Goal: Task Accomplishment & Management: Use online tool/utility

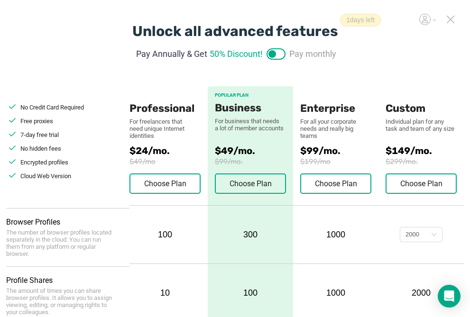
click at [450, 19] on icon at bounding box center [450, 19] width 7 height 7
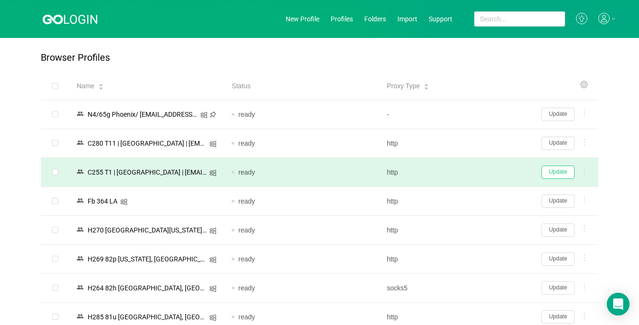
click at [477, 168] on button "Update" at bounding box center [558, 171] width 33 height 13
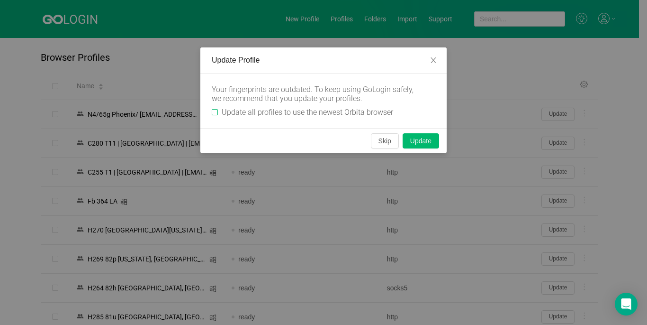
click at [217, 113] on input "Update all profiles to use the newest Orbita browser" at bounding box center [215, 112] width 6 height 6
checkbox input "true"
click at [384, 139] on button "Skip" at bounding box center [385, 140] width 28 height 15
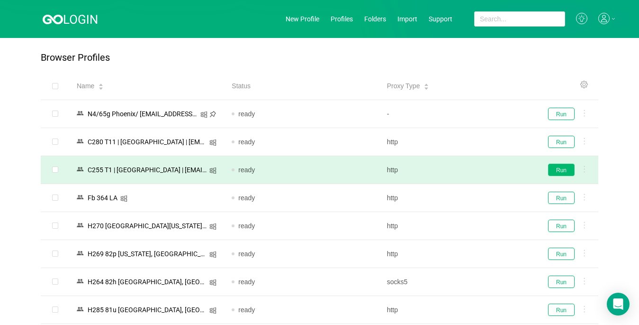
click at [477, 169] on button "Run" at bounding box center [561, 169] width 27 height 12
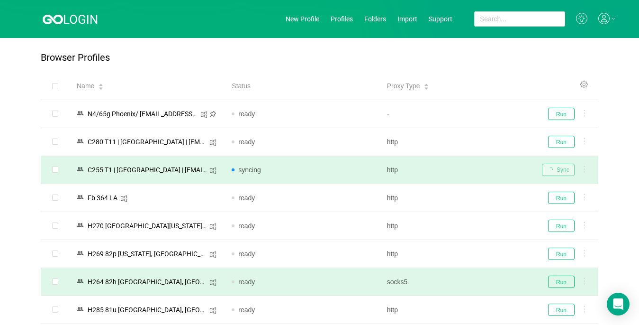
scroll to position [95, 0]
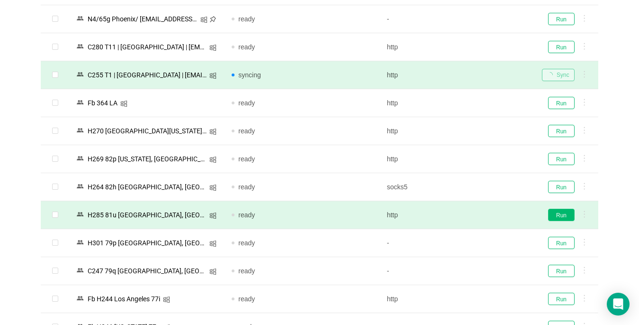
click at [477, 214] on button "Run" at bounding box center [561, 215] width 27 height 12
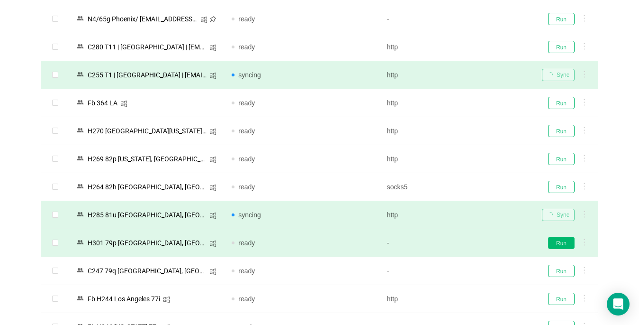
click at [477, 241] on button "Run" at bounding box center [561, 242] width 27 height 12
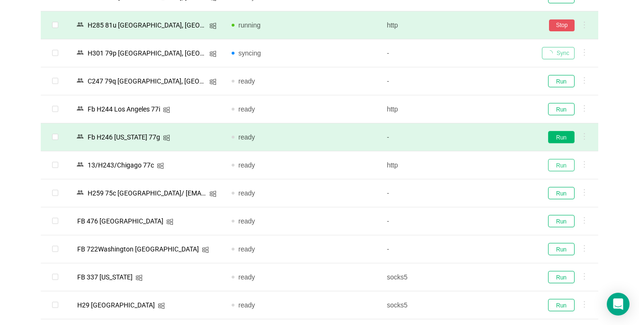
drag, startPoint x: 564, startPoint y: 163, endPoint x: 558, endPoint y: 137, distance: 26.8
click at [477, 137] on tbody "N4/65g Phoenix/ [EMAIL_ADDRESS][DOMAIN_NAME] ready - Run C280 T11 | [GEOGRAPHIC…" at bounding box center [320, 235] width 558 height 839
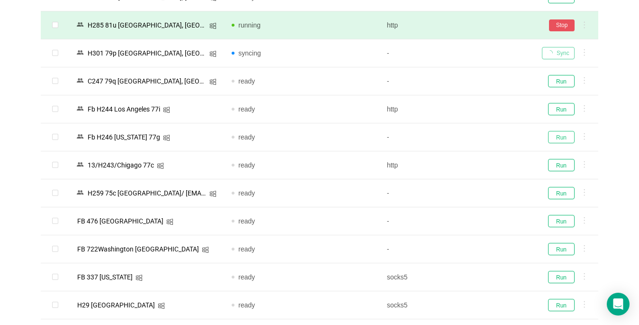
drag, startPoint x: 558, startPoint y: 137, endPoint x: 201, endPoint y: 341, distance: 410.9
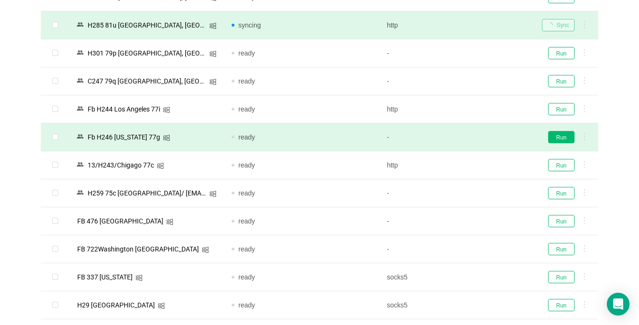
click at [477, 140] on button "Run" at bounding box center [561, 137] width 27 height 12
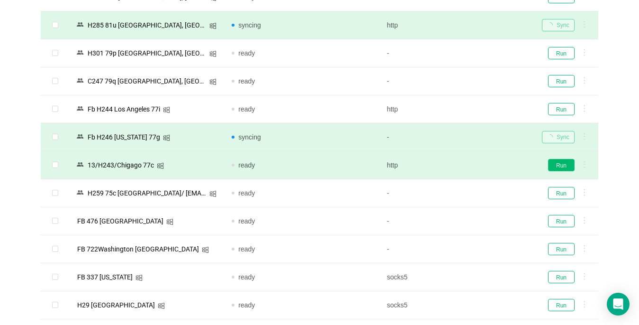
click at [477, 163] on button "Run" at bounding box center [561, 165] width 27 height 12
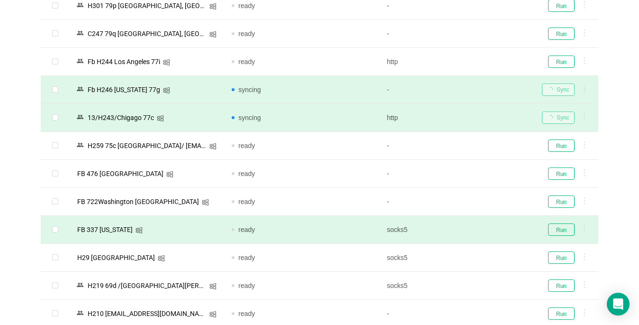
scroll to position [427, 0]
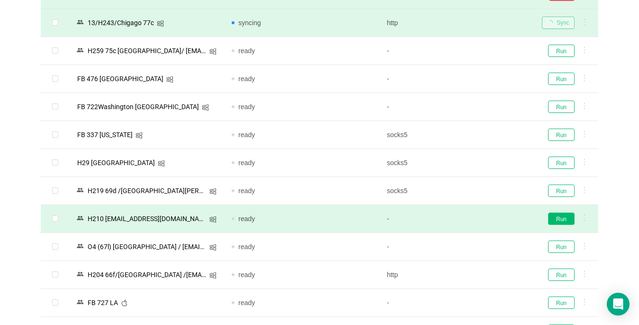
click at [477, 214] on button "Run" at bounding box center [561, 218] width 27 height 12
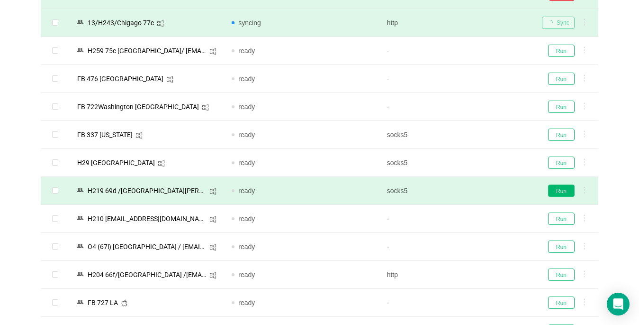
click at [477, 191] on button "Run" at bounding box center [561, 190] width 27 height 12
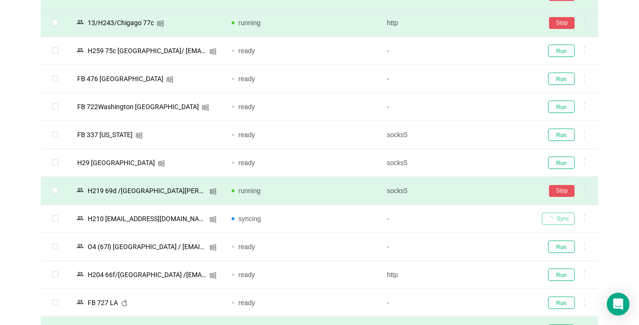
scroll to position [569, 0]
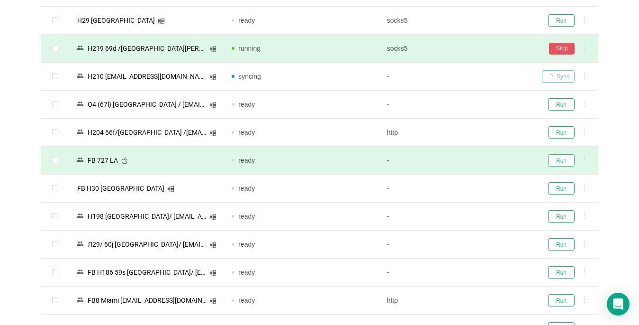
click at [477, 159] on button "Run" at bounding box center [561, 160] width 27 height 12
click at [477, 161] on div "Sync" at bounding box center [566, 160] width 49 height 12
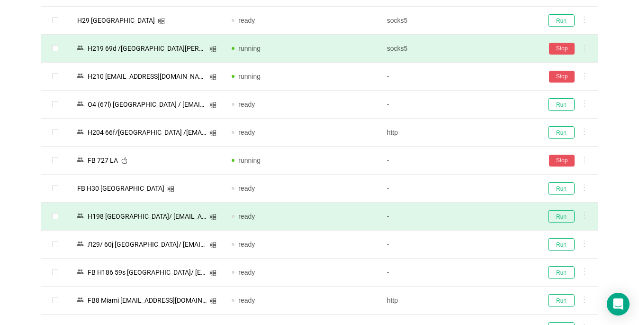
scroll to position [663, 0]
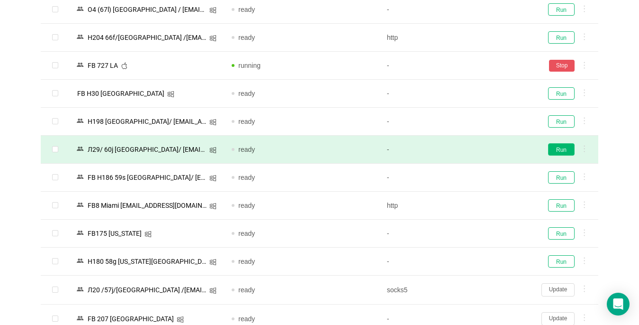
click at [477, 149] on button "Run" at bounding box center [561, 149] width 27 height 12
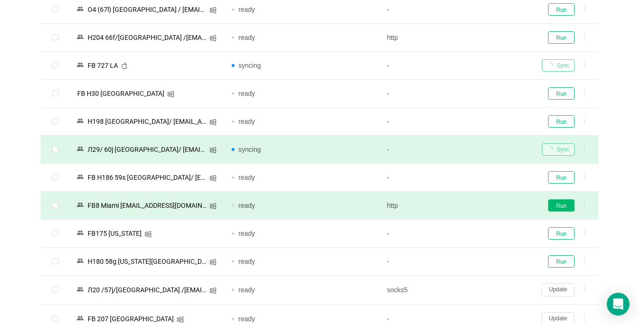
click at [477, 209] on button "Run" at bounding box center [561, 205] width 27 height 12
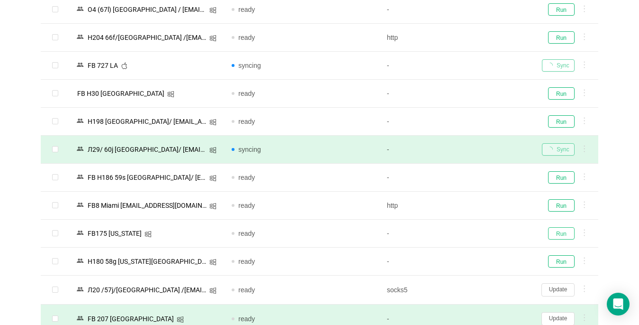
click at [477, 228] on button "Run" at bounding box center [561, 233] width 27 height 12
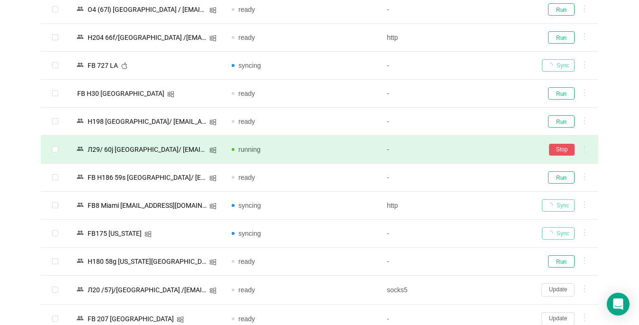
scroll to position [900, 0]
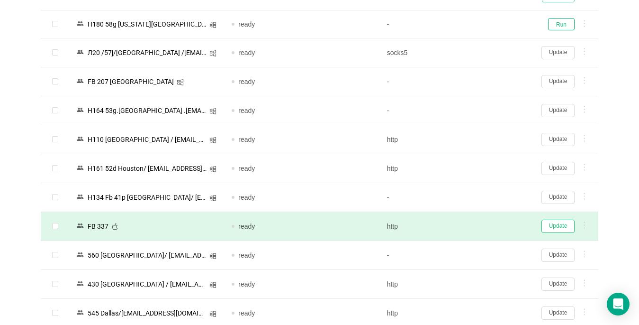
click at [477, 228] on button "Update" at bounding box center [558, 225] width 33 height 13
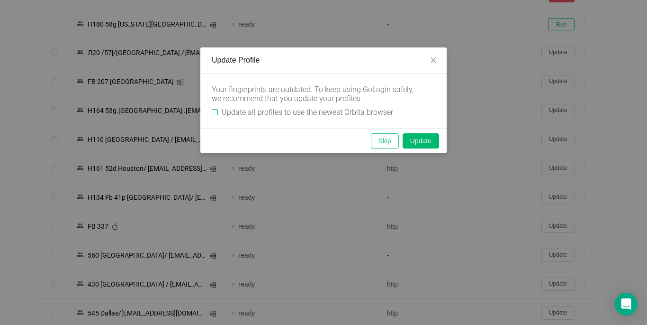
click at [351, 142] on div "Update Profile Your fingerprints are outdated. To keep using GoLogin safely, we…" at bounding box center [323, 100] width 246 height 106
click at [216, 112] on input "Update all profiles to use the newest Orbita browser" at bounding box center [215, 112] width 6 height 6
checkbox input "true"
click at [383, 141] on button "Skip" at bounding box center [385, 140] width 28 height 15
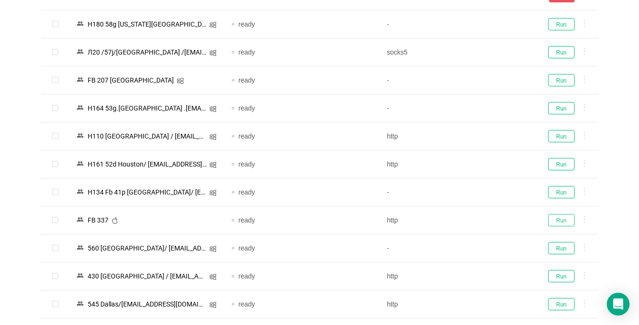
click at [477, 223] on button "Run" at bounding box center [561, 220] width 27 height 12
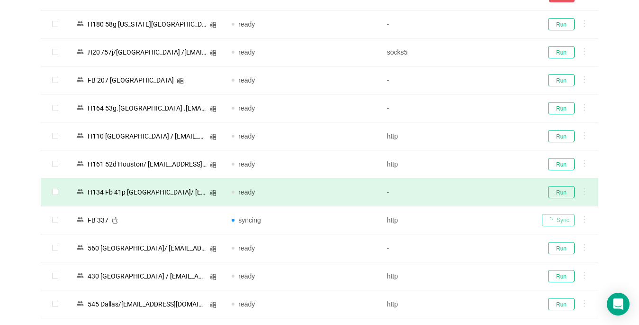
scroll to position [995, 0]
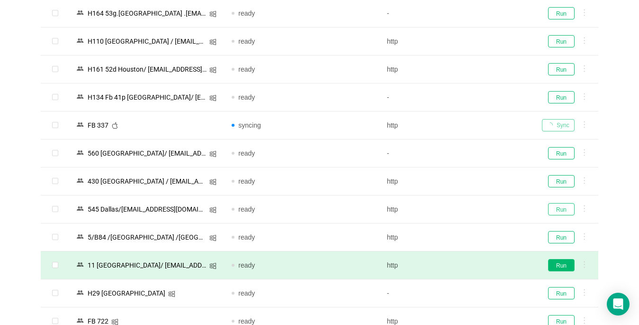
drag, startPoint x: 553, startPoint y: 206, endPoint x: 554, endPoint y: 269, distance: 62.6
click at [477, 269] on button "Run" at bounding box center [561, 265] width 27 height 12
click at [477, 269] on div "Sync" at bounding box center [566, 265] width 49 height 12
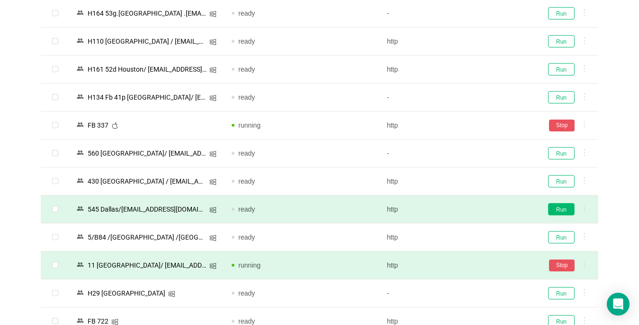
click at [477, 208] on button "Run" at bounding box center [561, 209] width 27 height 12
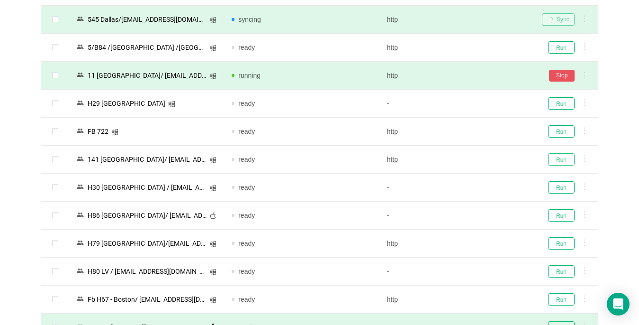
click at [477, 158] on button "Run" at bounding box center [561, 159] width 27 height 12
click at [477, 133] on button "Run" at bounding box center [561, 131] width 27 height 12
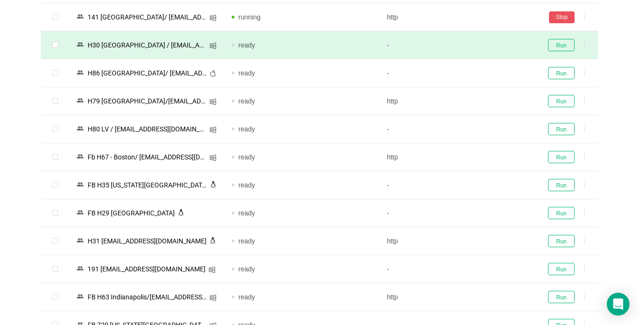
scroll to position [1374, 0]
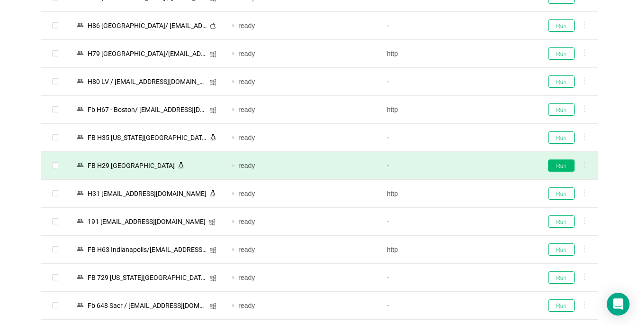
click at [477, 170] on button "Run" at bounding box center [561, 165] width 27 height 12
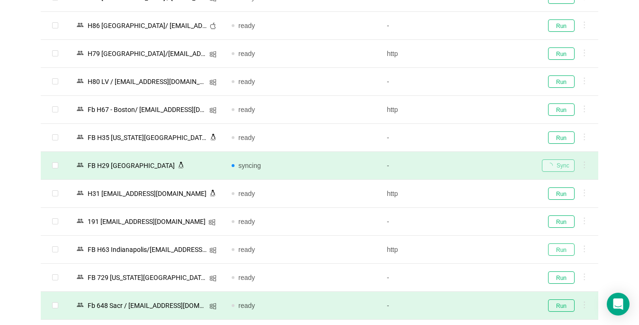
click at [477, 251] on button "Run" at bounding box center [561, 249] width 27 height 12
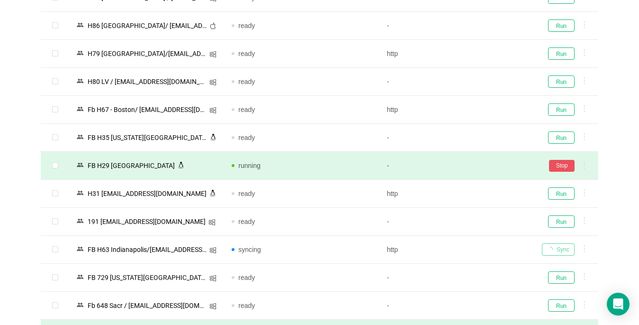
scroll to position [1516, 0]
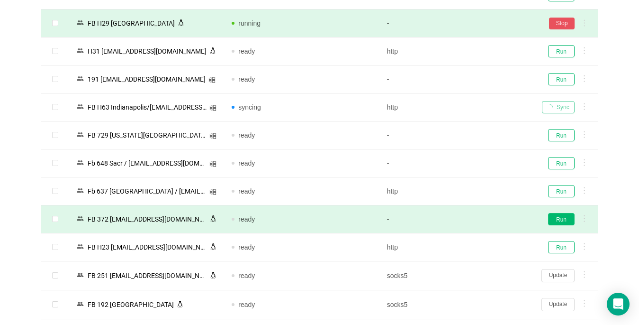
click at [477, 217] on button "Run" at bounding box center [561, 219] width 27 height 12
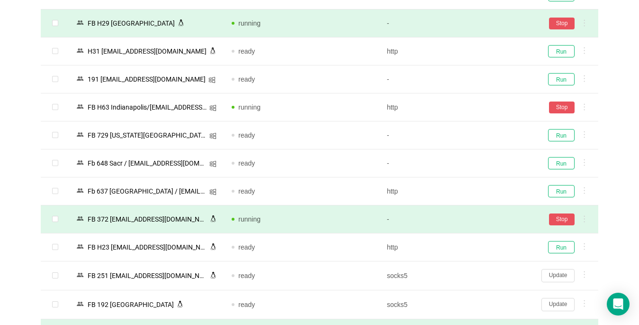
scroll to position [1611, 0]
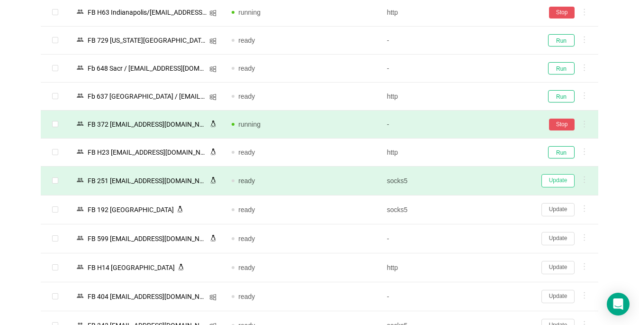
click at [477, 183] on button "Update" at bounding box center [558, 180] width 33 height 13
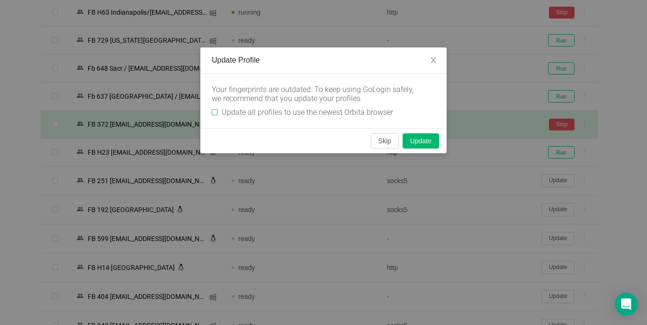
click at [212, 110] on input "Update all profiles to use the newest Orbita browser" at bounding box center [215, 112] width 6 height 6
checkbox input "true"
click at [382, 137] on button "Skip" at bounding box center [385, 140] width 28 height 15
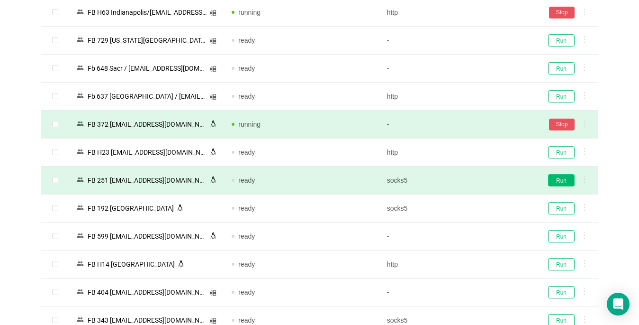
click at [477, 182] on button "Run" at bounding box center [561, 180] width 27 height 12
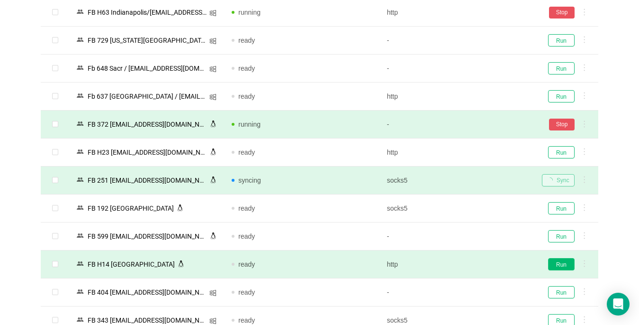
click at [477, 268] on button "Run" at bounding box center [561, 264] width 27 height 12
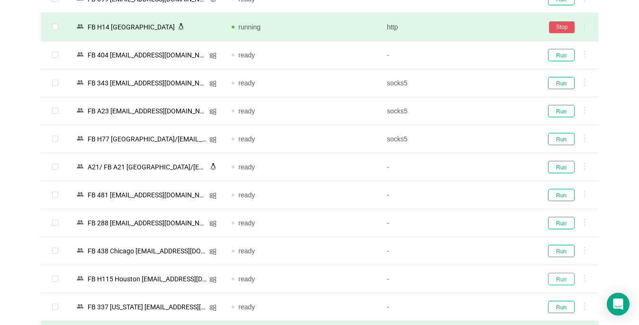
click at [477, 283] on button "Run" at bounding box center [561, 278] width 27 height 12
